Goal: Transaction & Acquisition: Purchase product/service

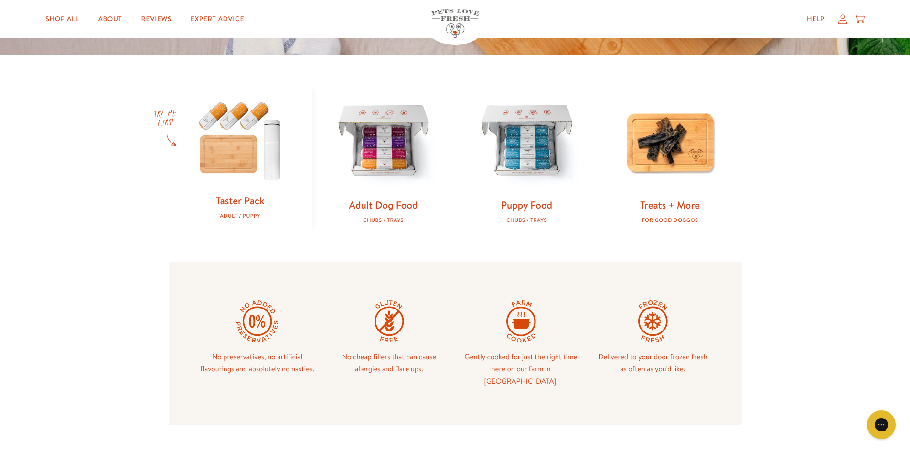
scroll to position [357, 0]
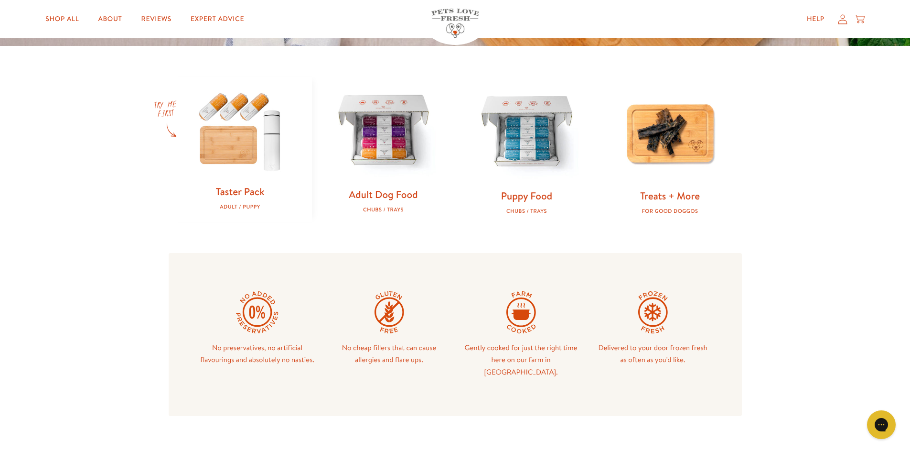
click at [411, 194] on link "Adult Dog Food" at bounding box center [383, 194] width 69 height 14
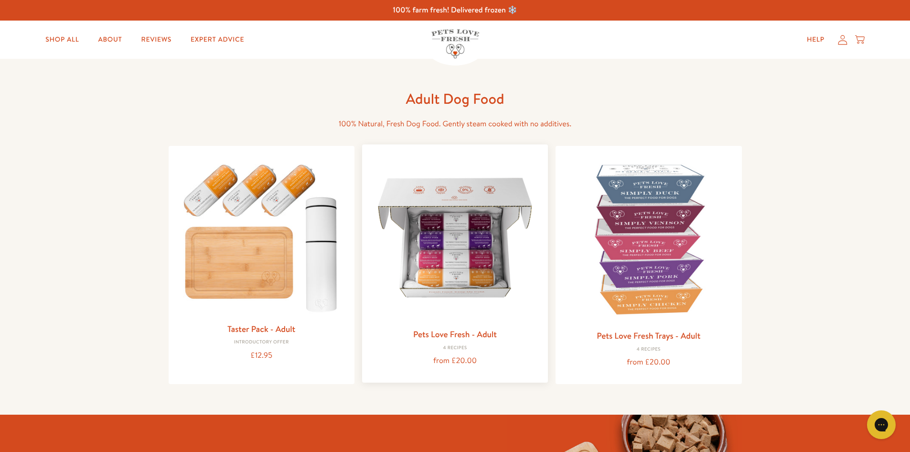
click at [475, 243] on img at bounding box center [455, 237] width 171 height 171
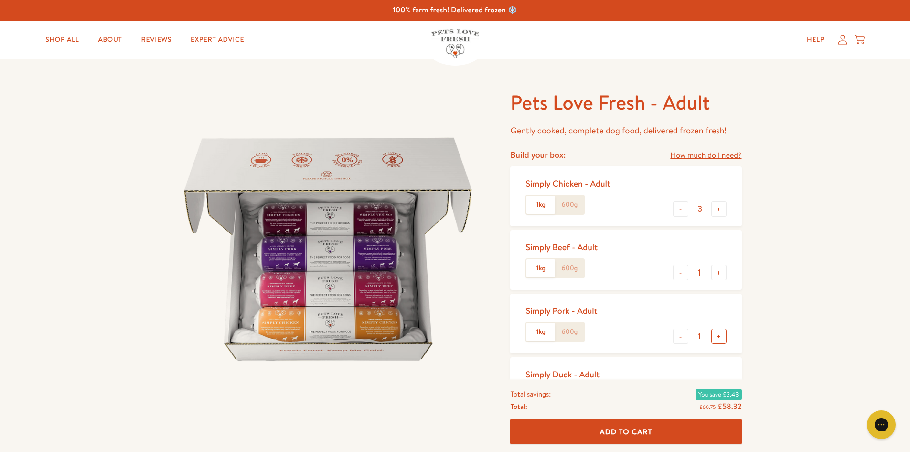
click at [721, 334] on button "+" at bounding box center [719, 335] width 15 height 15
type input "2"
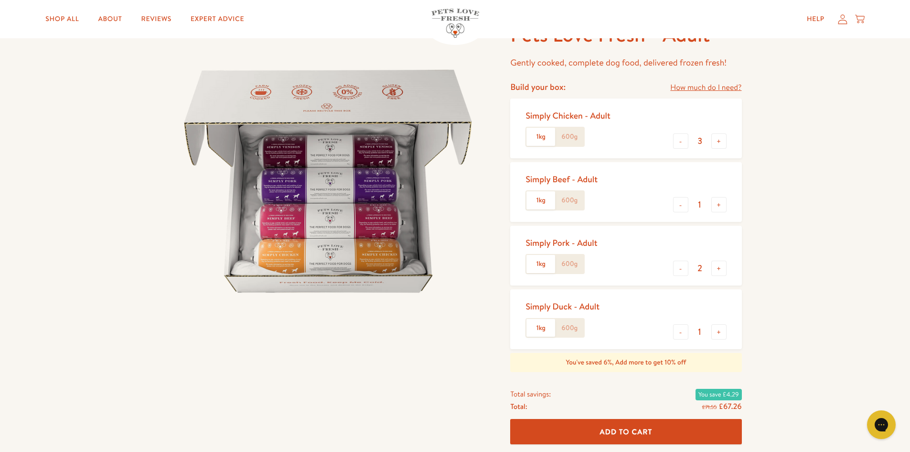
scroll to position [76, 0]
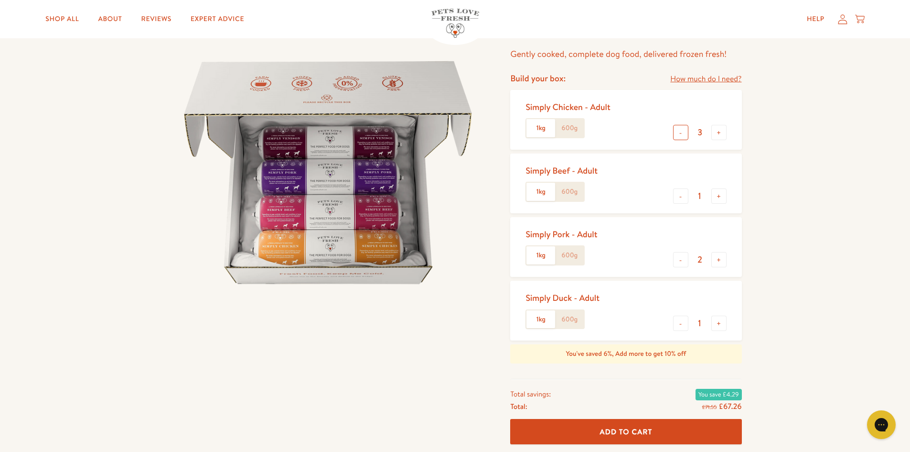
click at [683, 130] on button "-" at bounding box center [680, 132] width 15 height 15
type input "1"
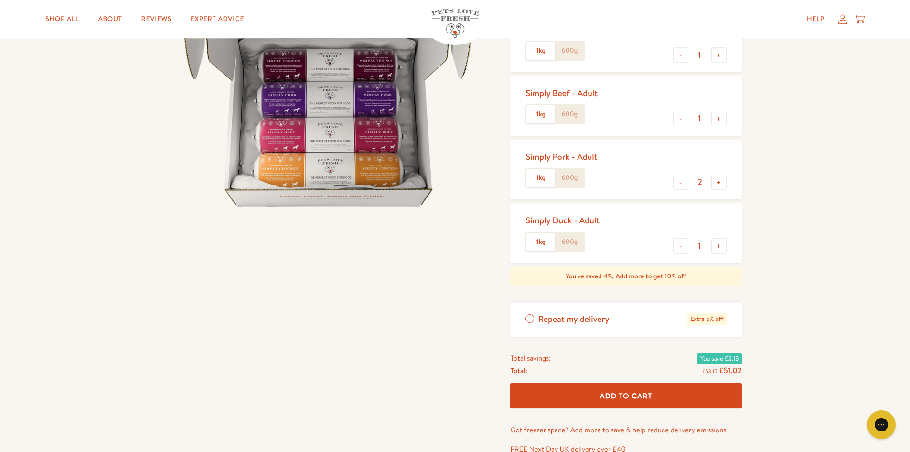
scroll to position [135, 0]
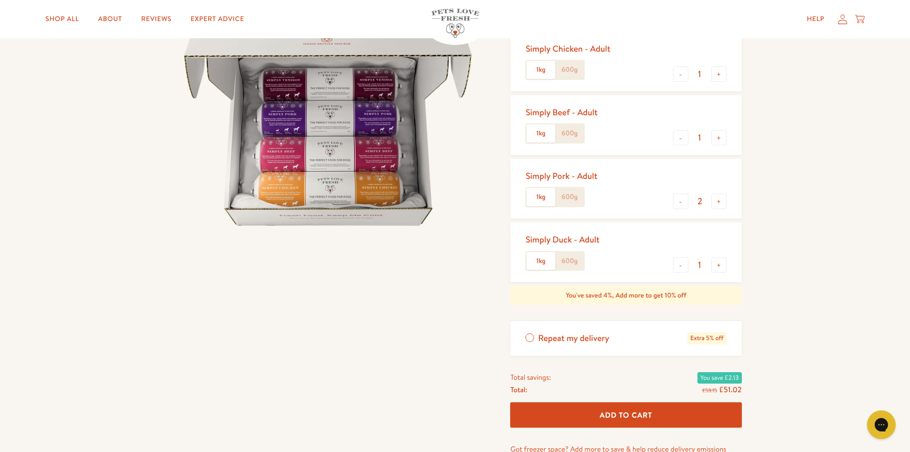
click at [636, 412] on span "Add To Cart" at bounding box center [626, 415] width 53 height 10
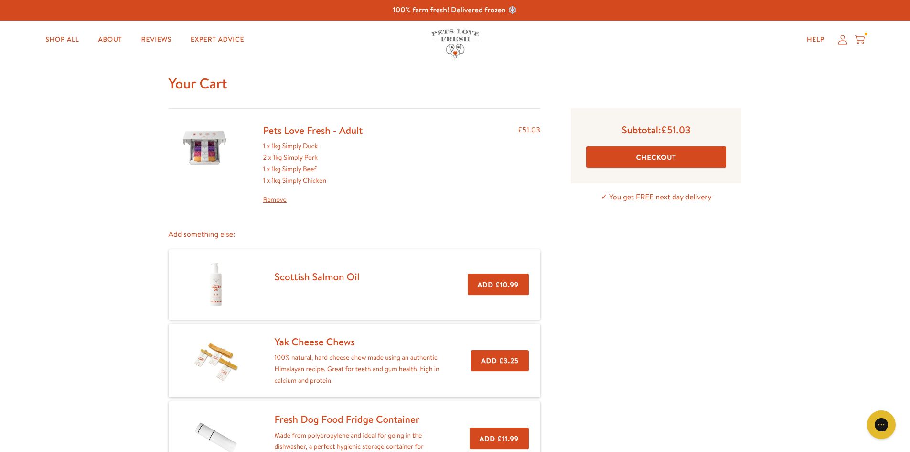
click at [280, 200] on link "Remove" at bounding box center [313, 199] width 100 height 11
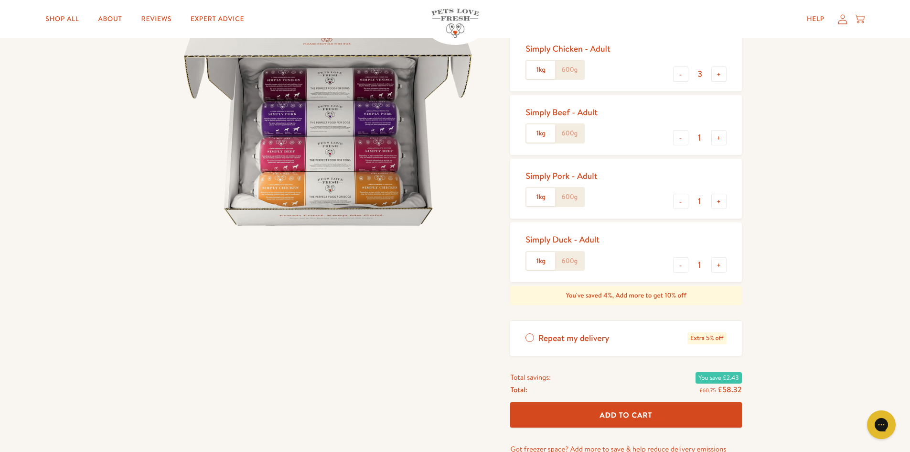
scroll to position [116, 0]
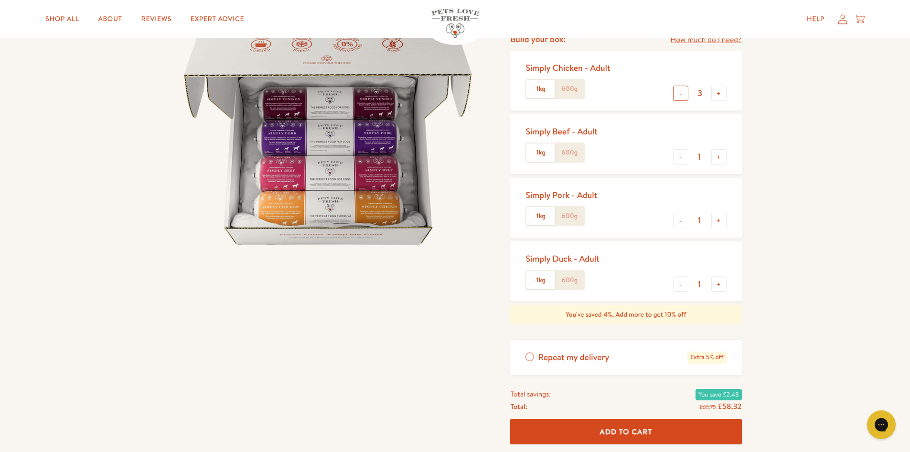
click at [681, 96] on button "-" at bounding box center [680, 93] width 15 height 15
type input "2"
click at [682, 155] on button "-" at bounding box center [680, 156] width 15 height 15
type input "0"
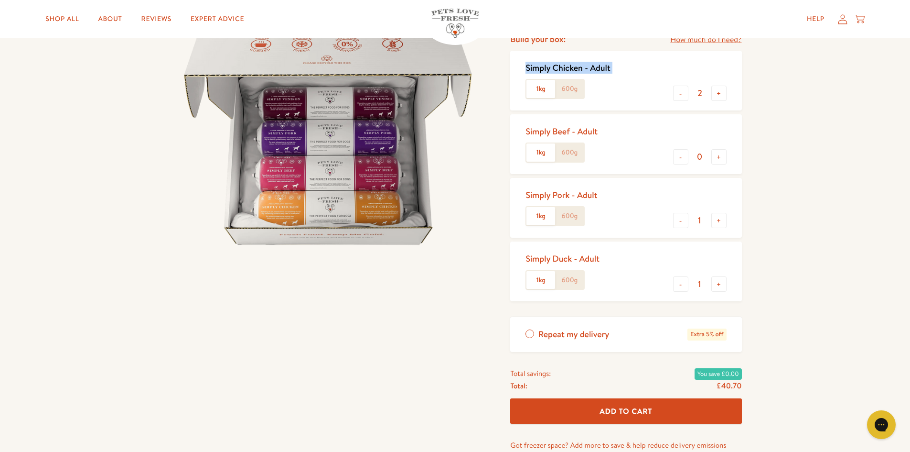
drag, startPoint x: 516, startPoint y: 70, endPoint x: 535, endPoint y: 88, distance: 26.4
click at [535, 88] on div "Simply Chicken - Adult 1kg 600g - 2 +" at bounding box center [625, 81] width 231 height 60
click at [535, 88] on label "1kg" at bounding box center [541, 89] width 29 height 18
click at [0, 0] on input "1kg" at bounding box center [0, 0] width 0 height 0
click at [681, 220] on button "-" at bounding box center [680, 220] width 15 height 15
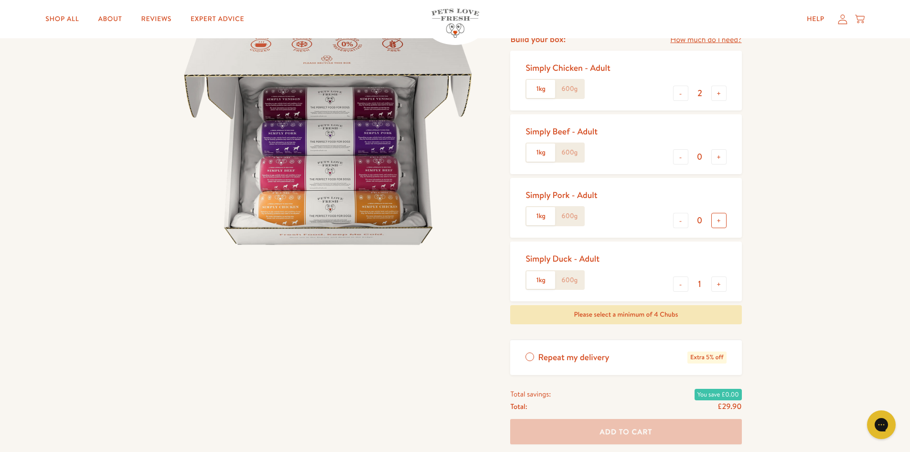
click at [719, 222] on button "+" at bounding box center [719, 220] width 15 height 15
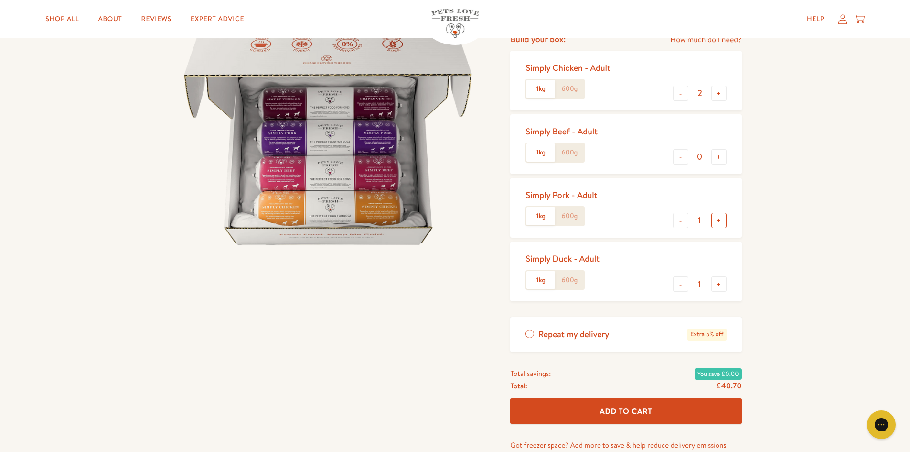
click at [719, 222] on button "+" at bounding box center [719, 220] width 15 height 15
type input "2"
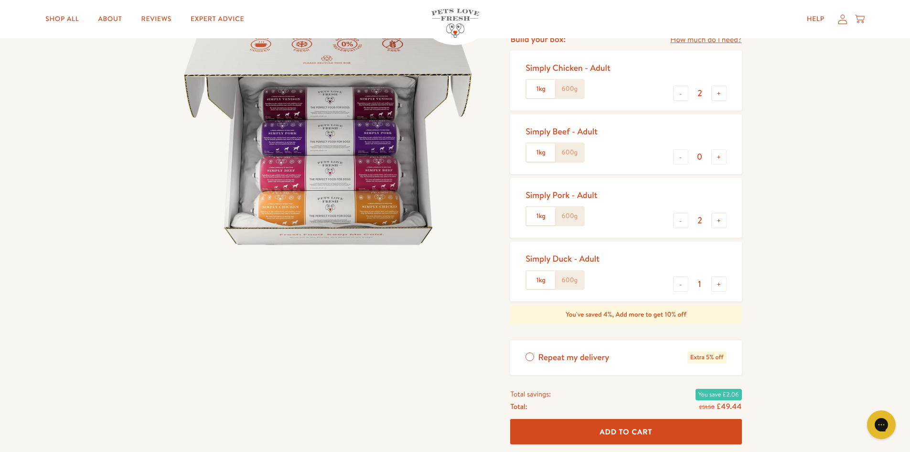
click at [699, 434] on button "Add To Cart" at bounding box center [625, 431] width 231 height 25
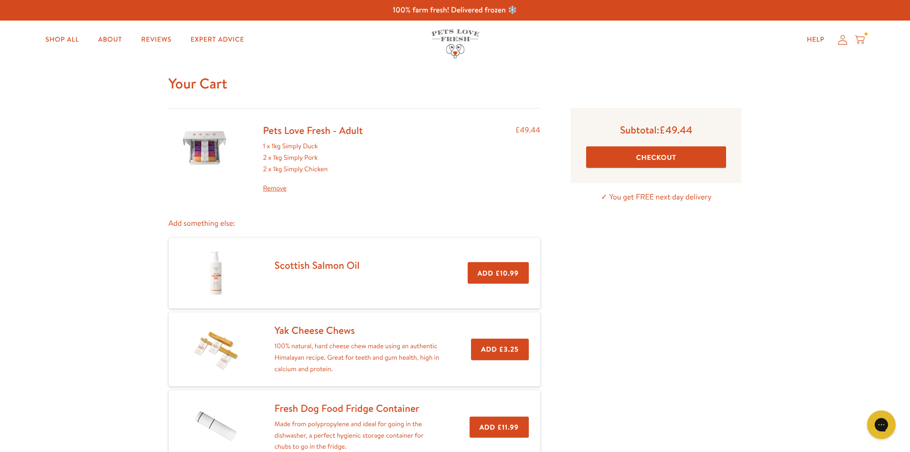
click at [651, 157] on button "Checkout" at bounding box center [656, 157] width 140 height 22
